Goal: Ask a question

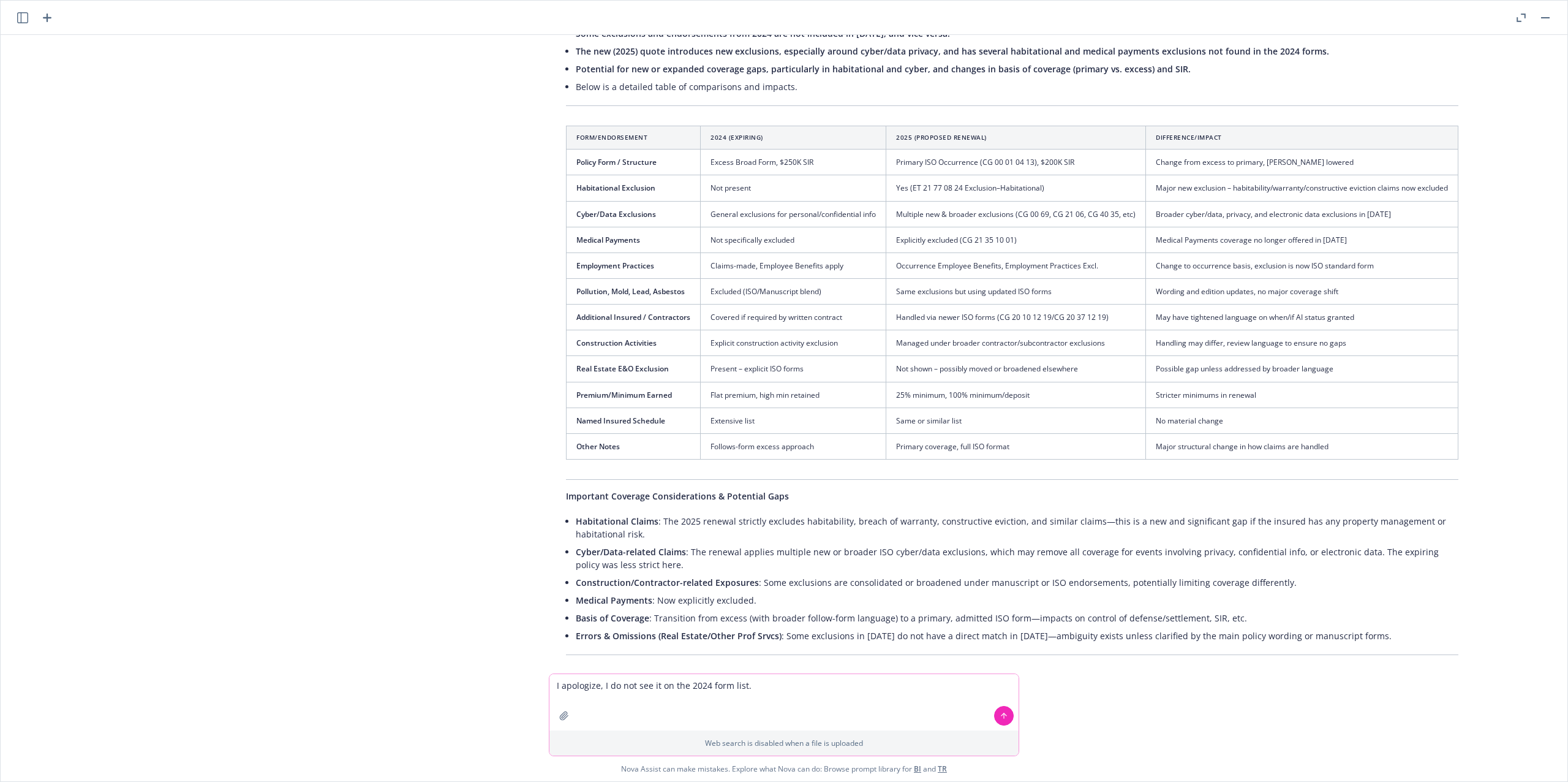
scroll to position [367, 0]
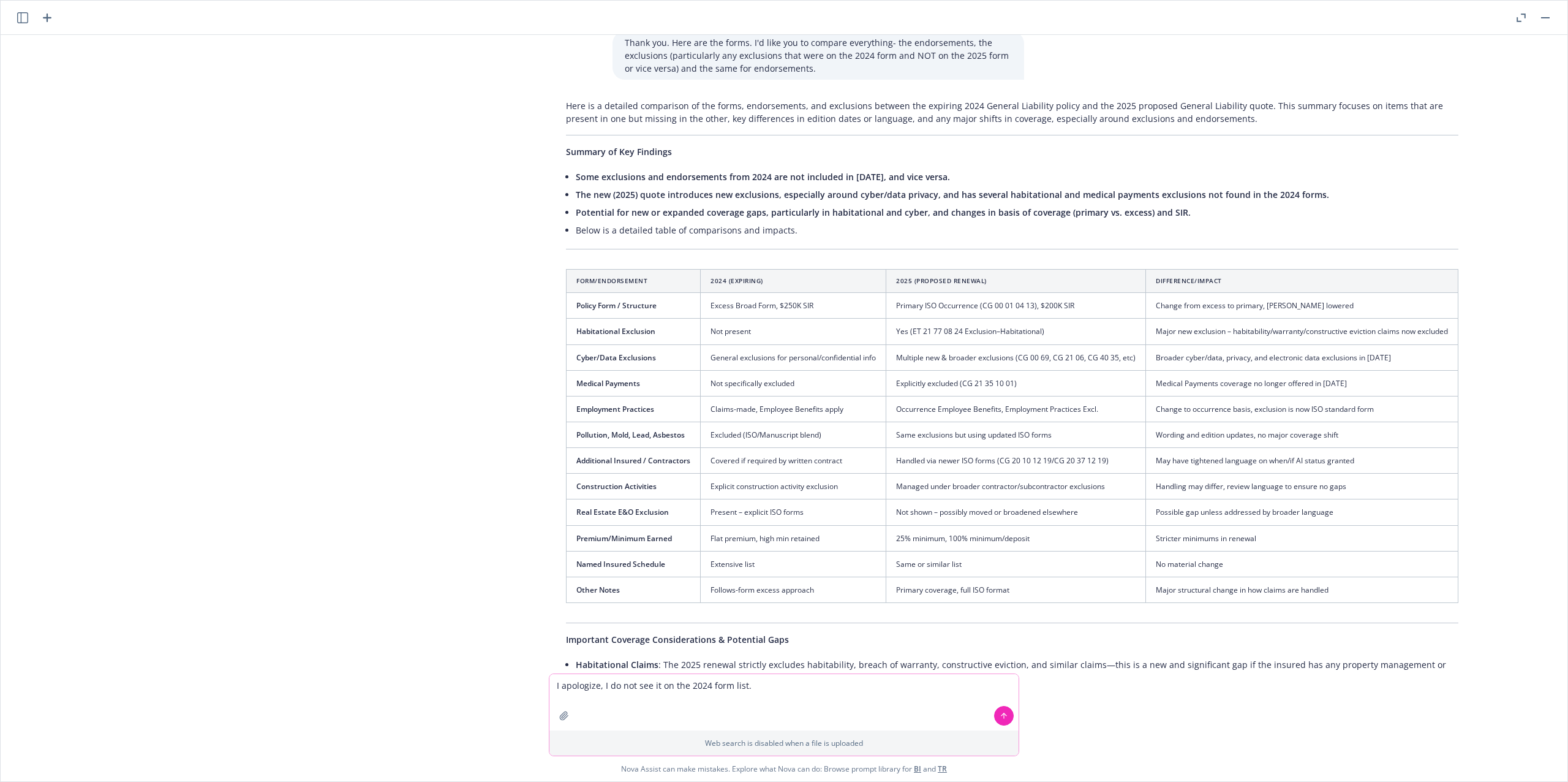
drag, startPoint x: 778, startPoint y: 692, endPoint x: 521, endPoint y: 670, distance: 257.9
click at [521, 670] on div "Hello, [PERSON_NAME]! Can you please help me compare the forms on an expiring G…" at bounding box center [784, 408] width 1567 height 746
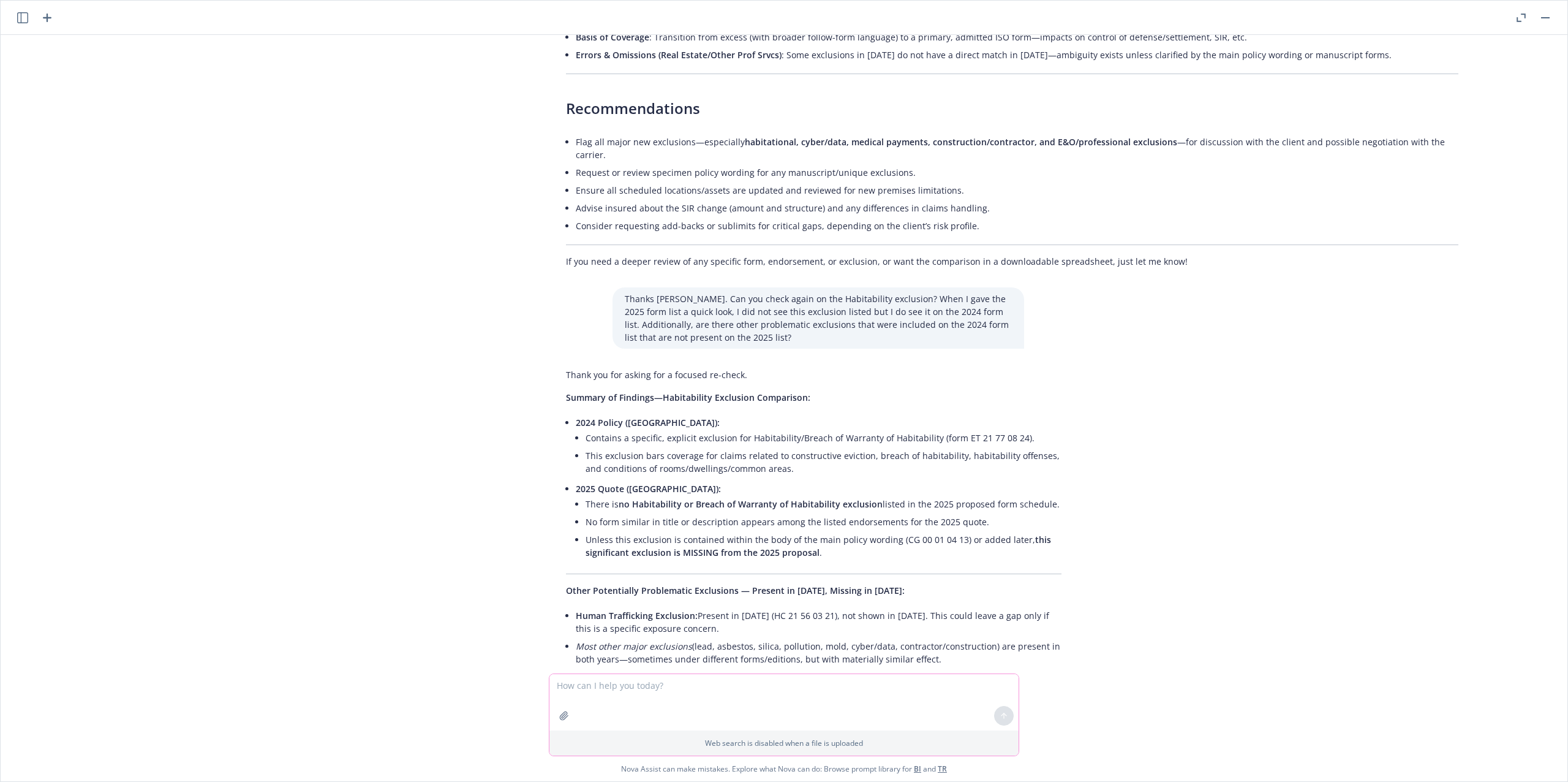
scroll to position [1184, 0]
